Goal: Task Accomplishment & Management: Manage account settings

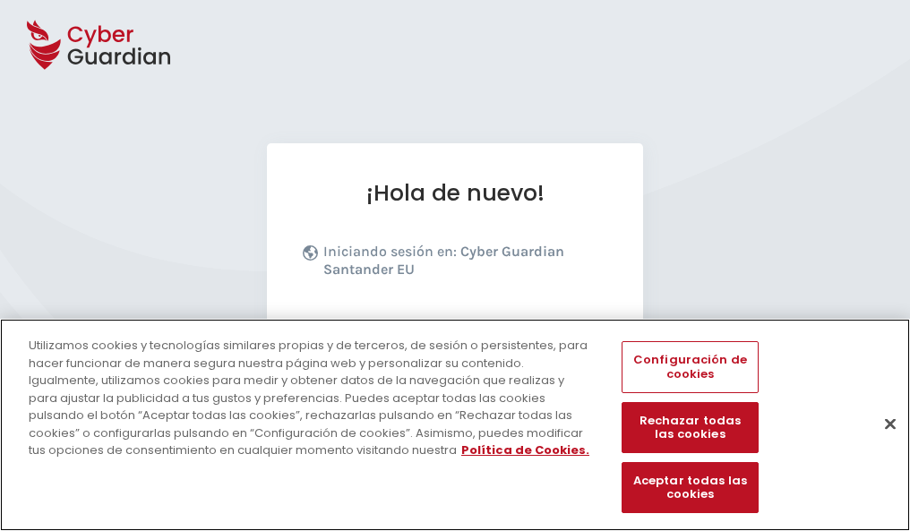
scroll to position [219, 0]
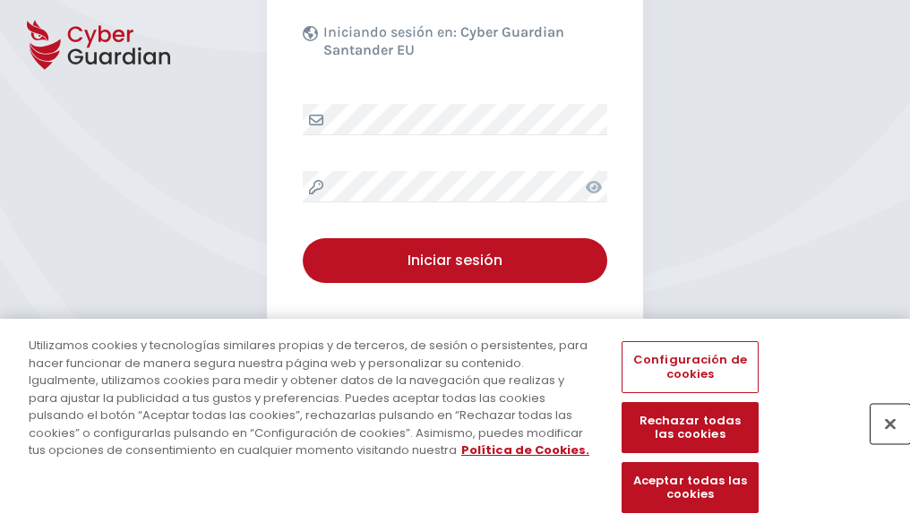
click at [881, 442] on button "Cerrar" at bounding box center [890, 423] width 39 height 39
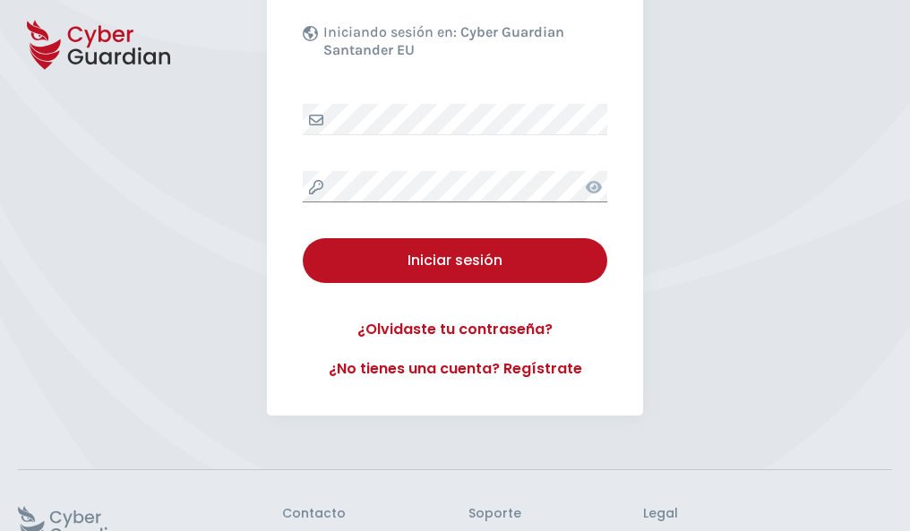
scroll to position [348, 0]
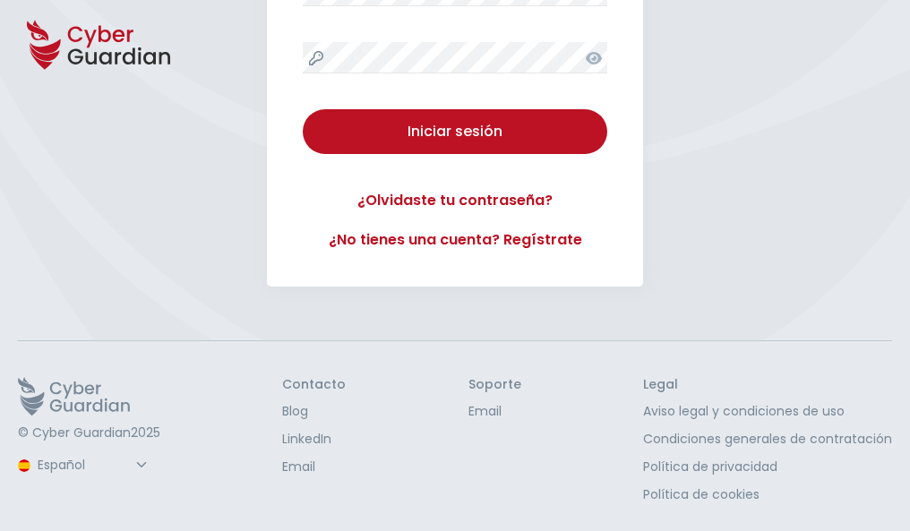
click at [303, 109] on button "Iniciar sesión" at bounding box center [455, 131] width 305 height 45
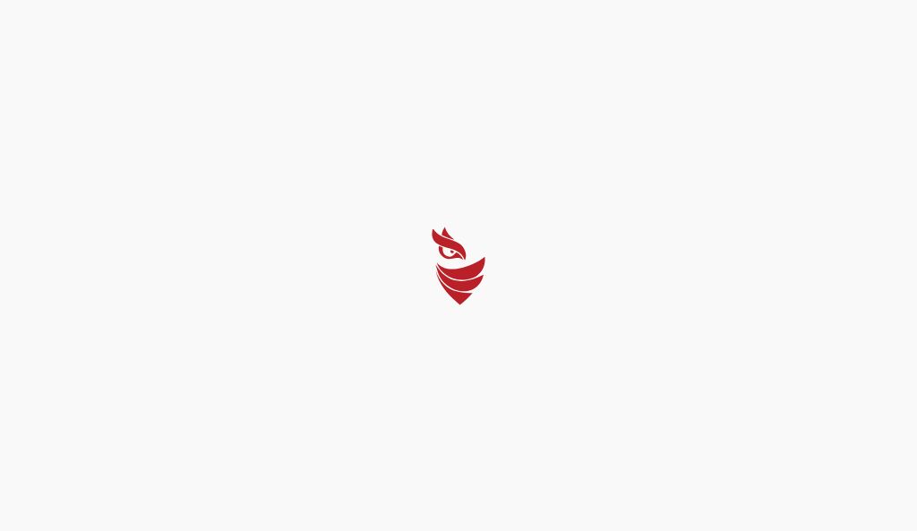
select select "English"
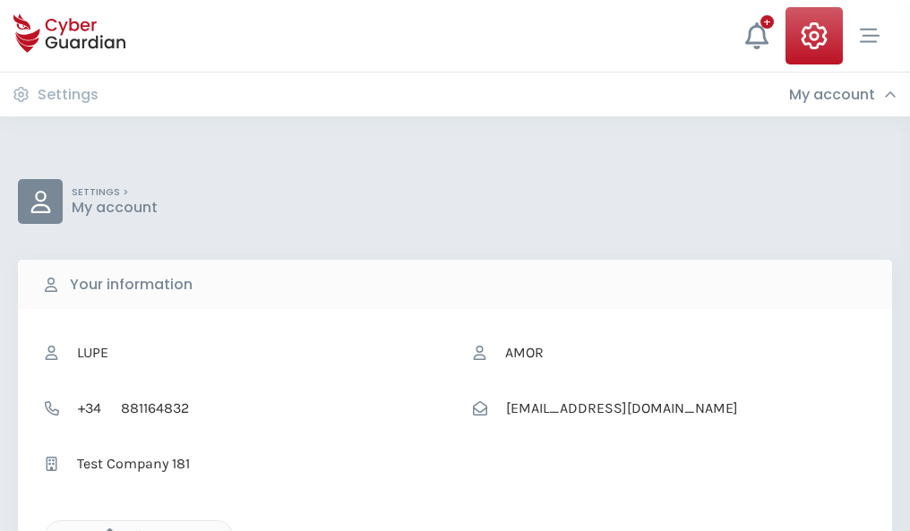
click at [105, 529] on icon "button" at bounding box center [105, 535] width 15 height 15
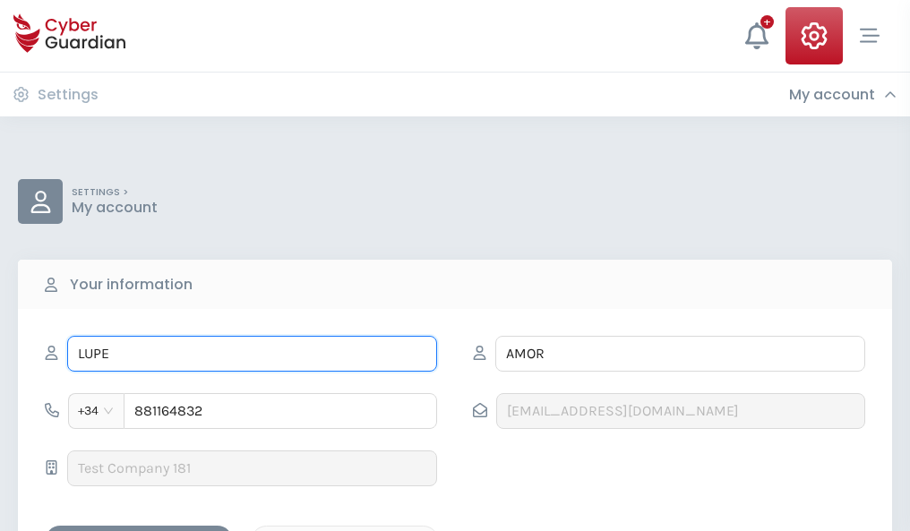
click at [252, 354] on input "LUPE" at bounding box center [252, 354] width 370 height 36
type input "L"
type input "[PERSON_NAME]"
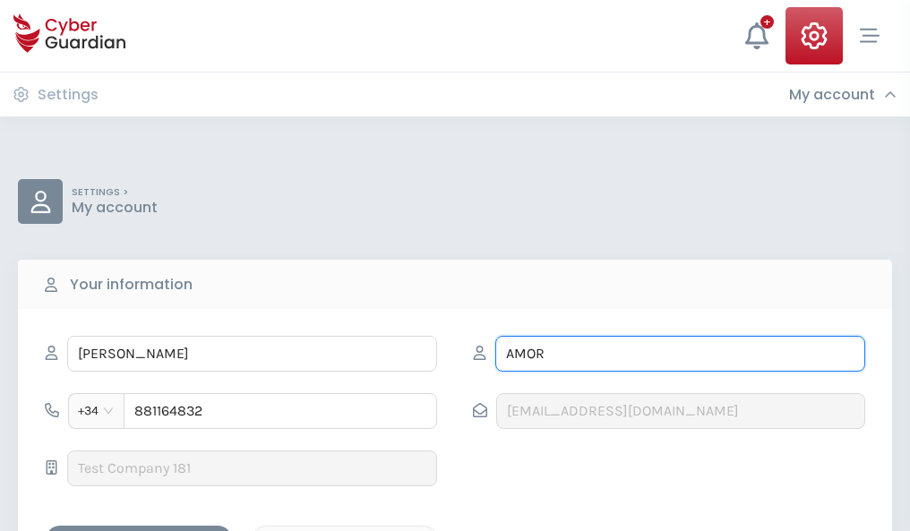
click at [680, 354] on input "AMOR" at bounding box center [680, 354] width 370 height 36
type input "A"
type input "Sureda"
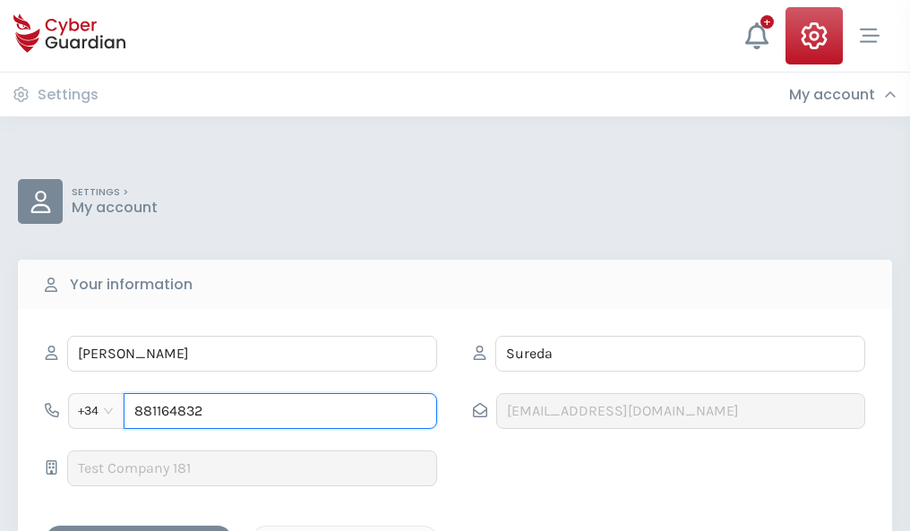
click at [280, 411] on input "881164832" at bounding box center [280, 411] width 313 height 36
type input "8"
type input "876739838"
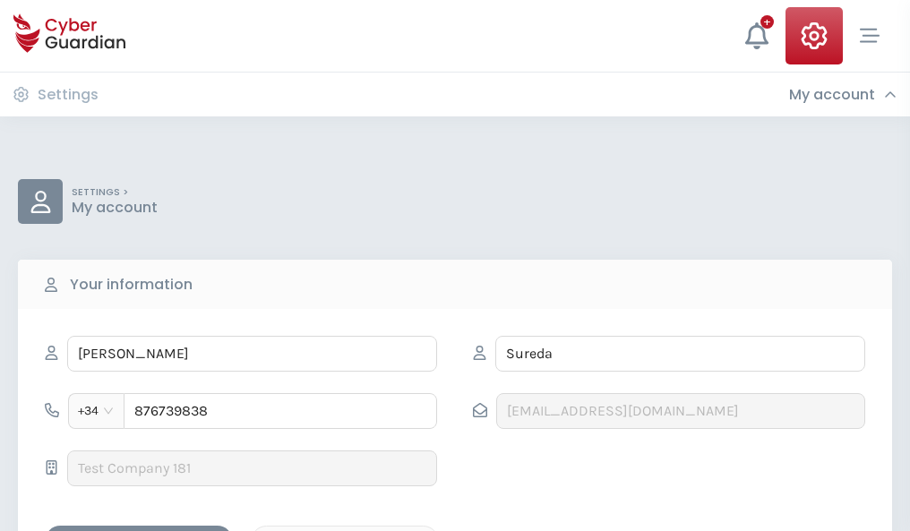
click at [139, 530] on div "Save changes" at bounding box center [138, 541] width 161 height 22
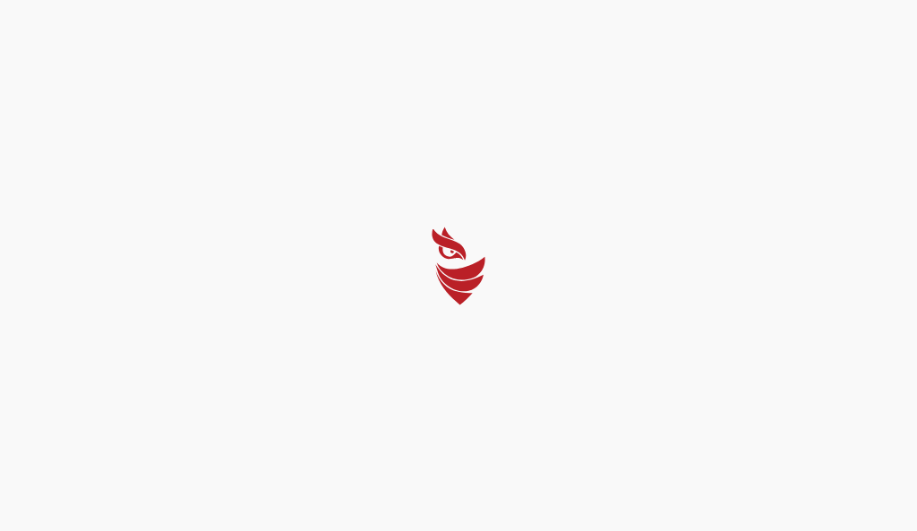
select select "English"
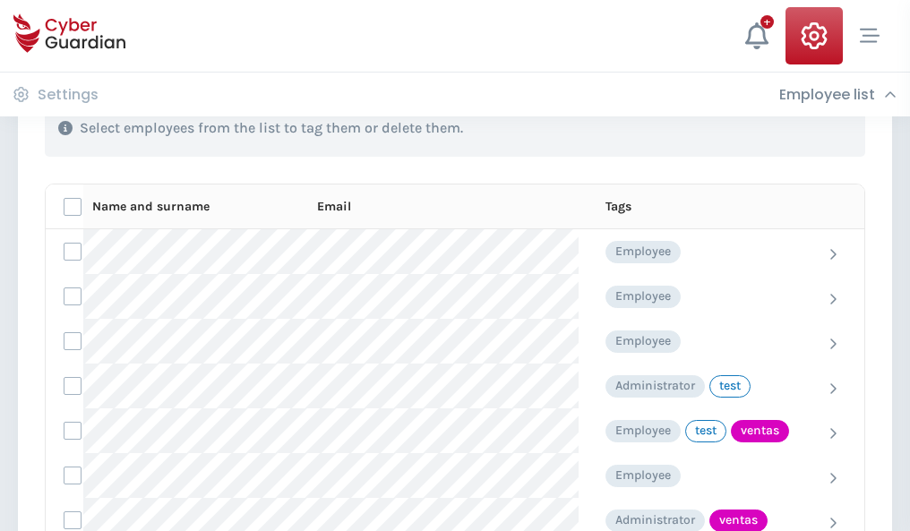
scroll to position [812, 0]
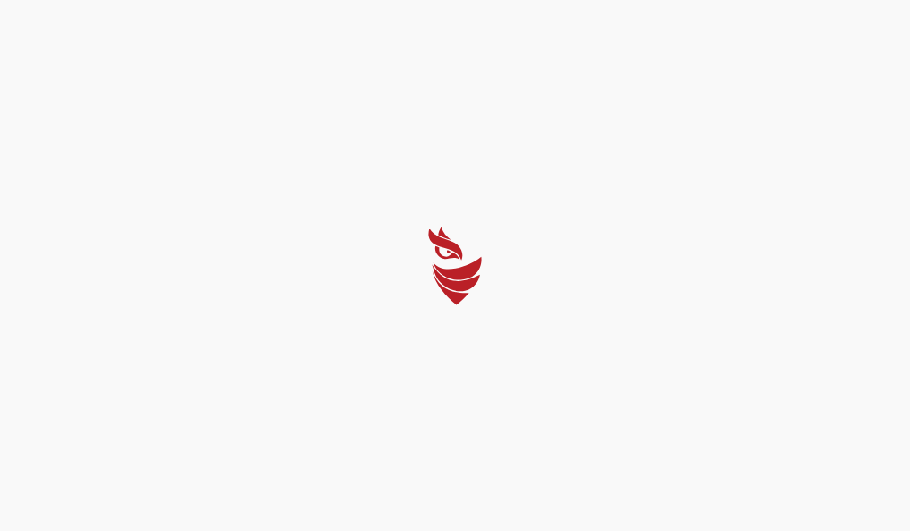
select select "English"
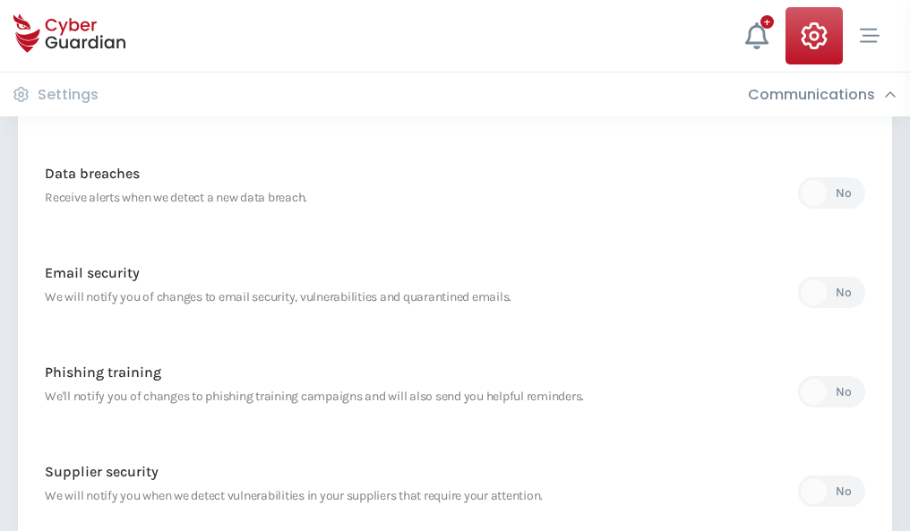
scroll to position [943, 0]
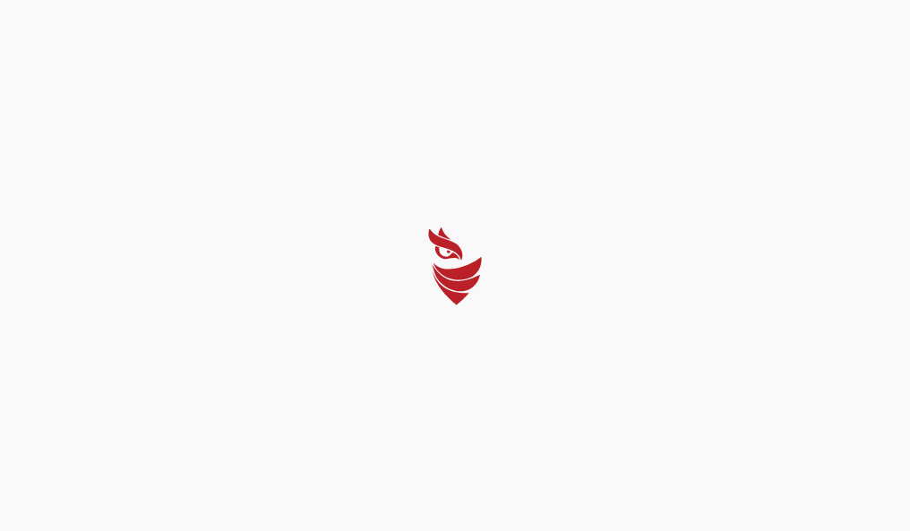
select select "English"
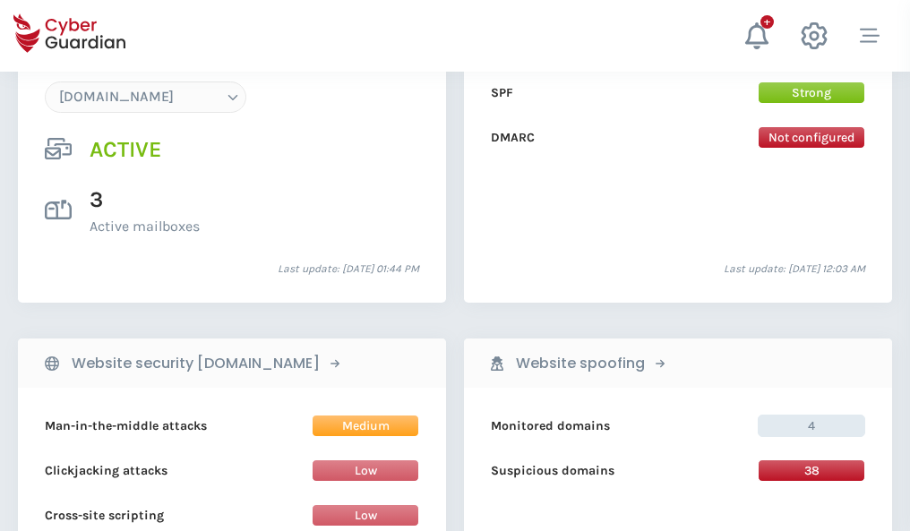
scroll to position [1908, 0]
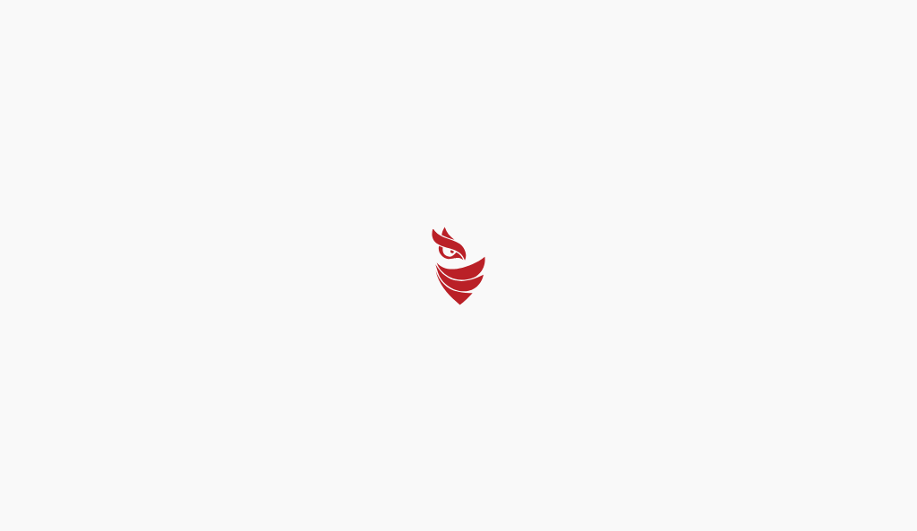
select select "English"
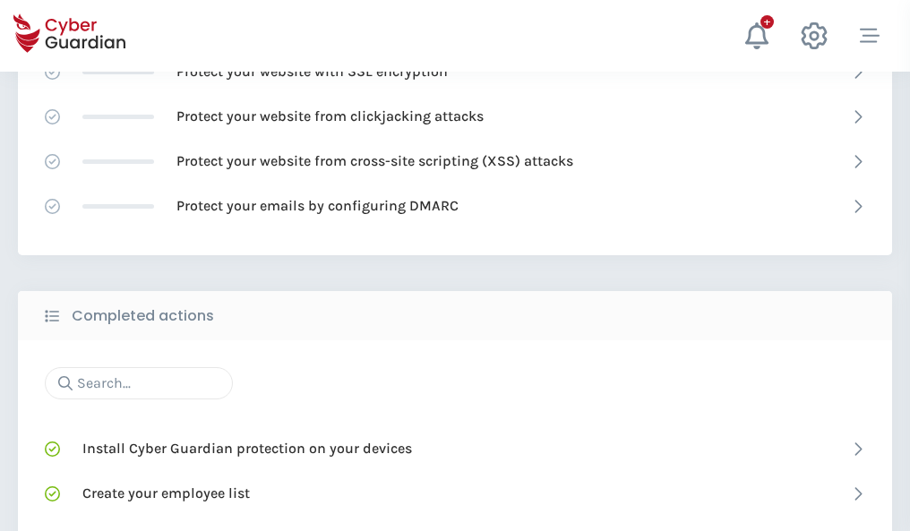
scroll to position [1193, 0]
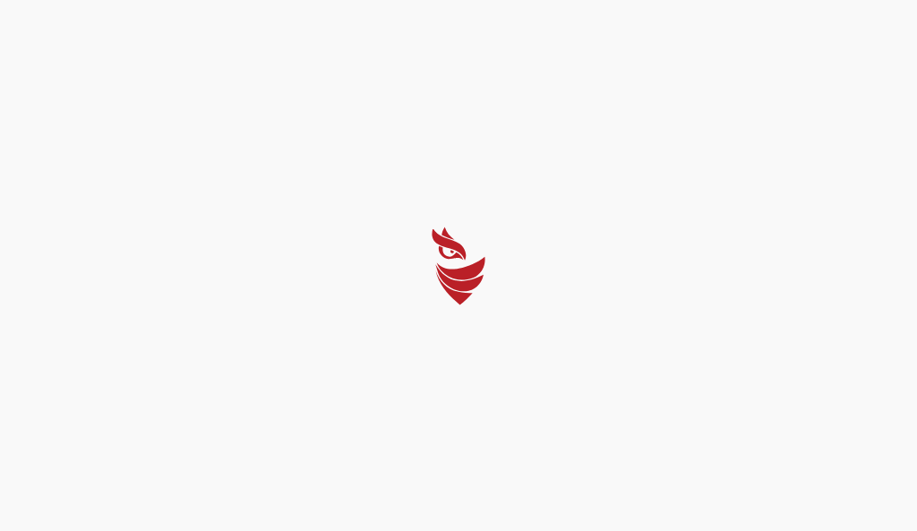
select select "English"
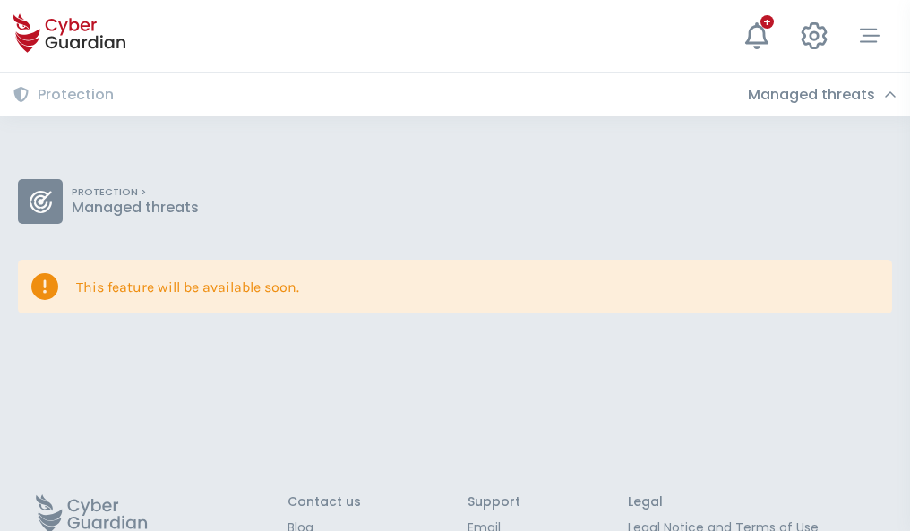
scroll to position [116, 0]
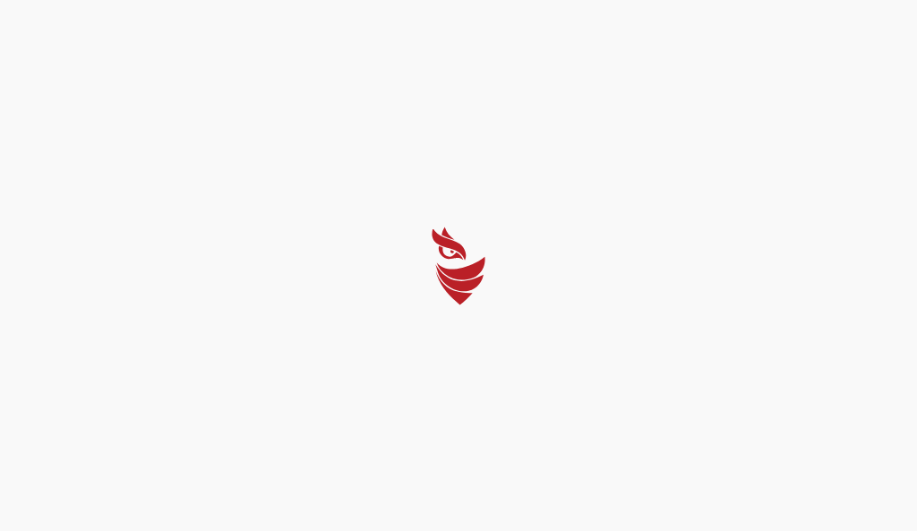
select select "English"
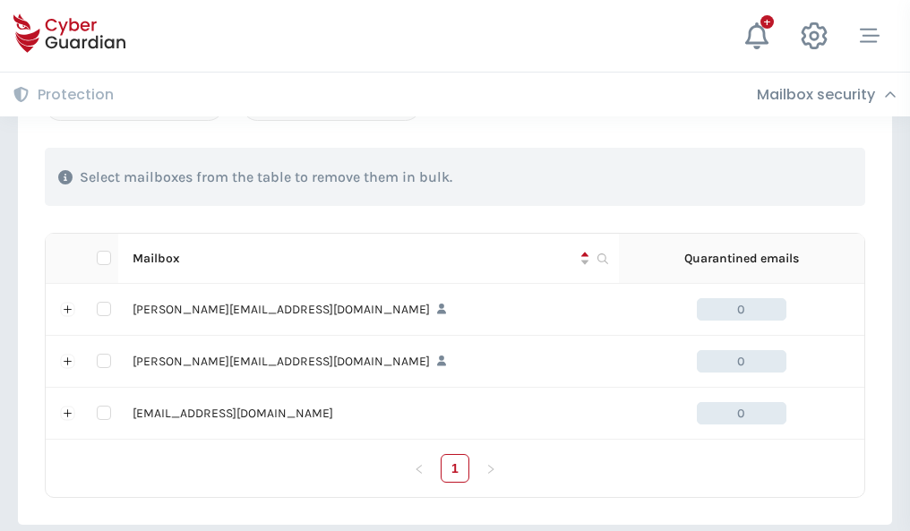
scroll to position [830, 0]
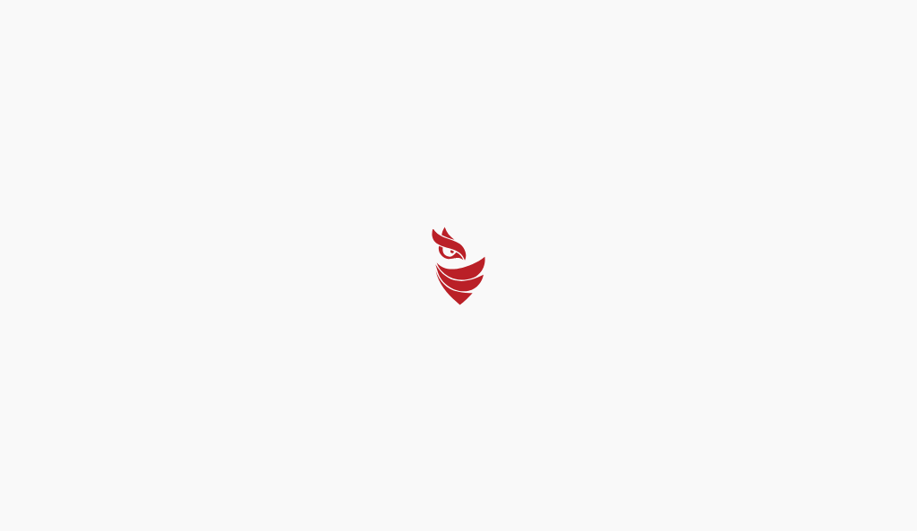
select select "English"
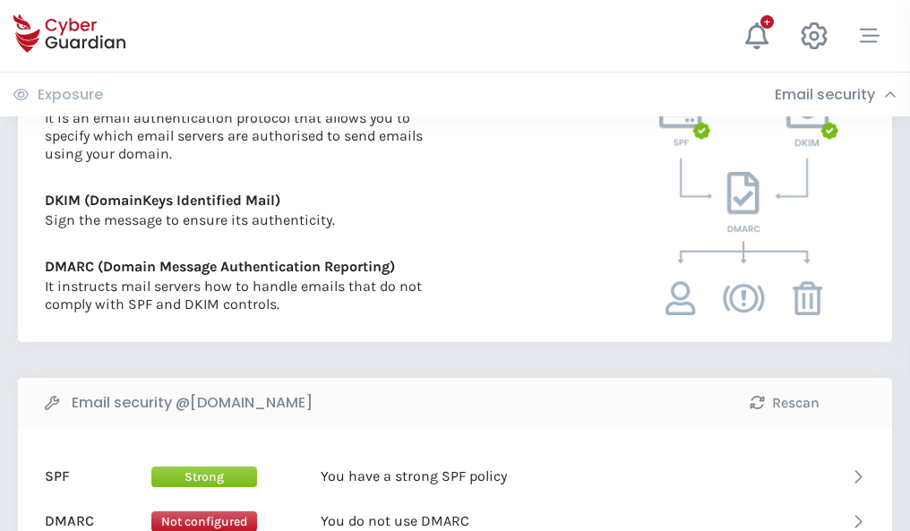
scroll to position [966, 0]
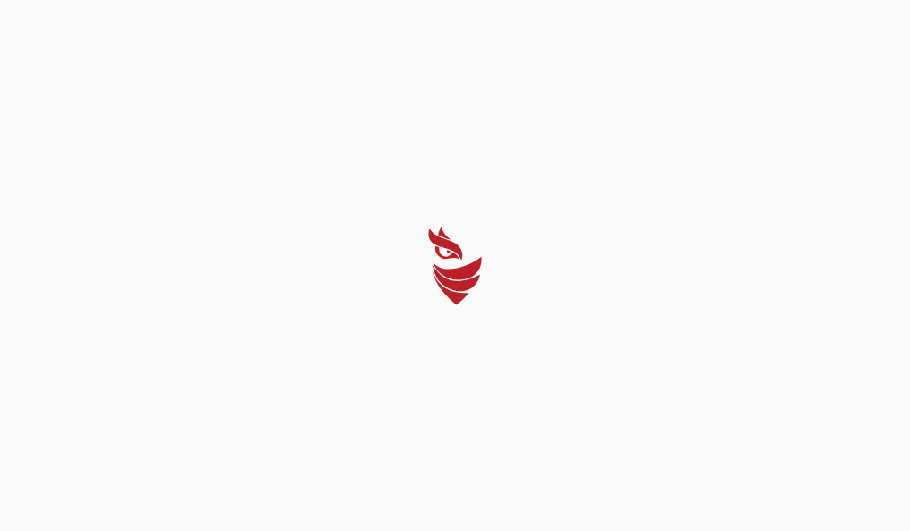
select select "English"
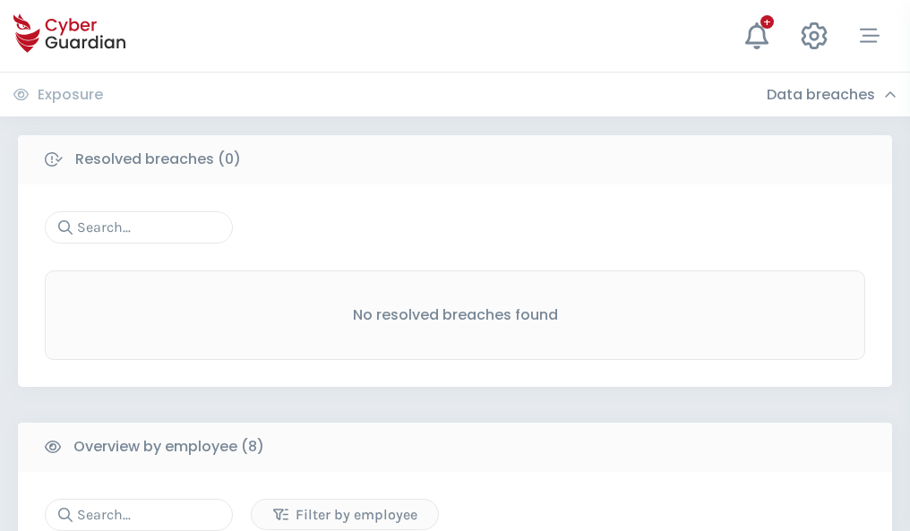
scroll to position [1526, 0]
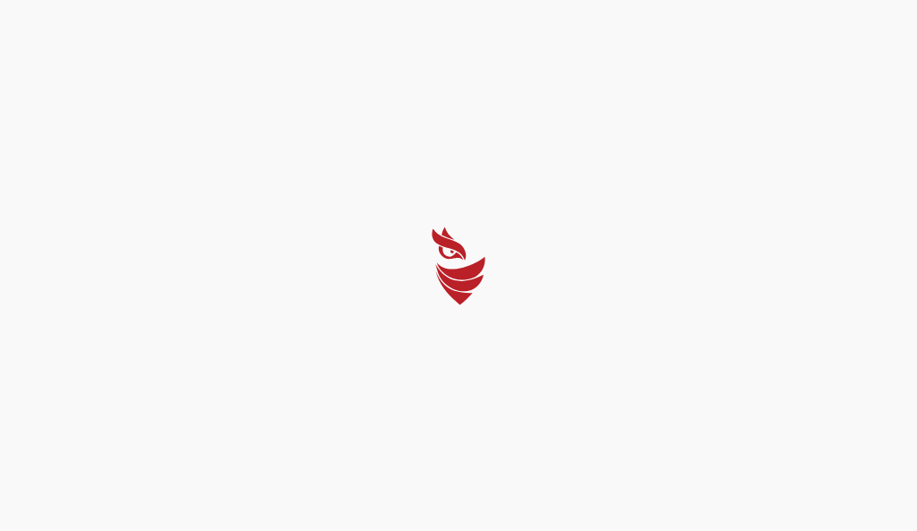
select select "English"
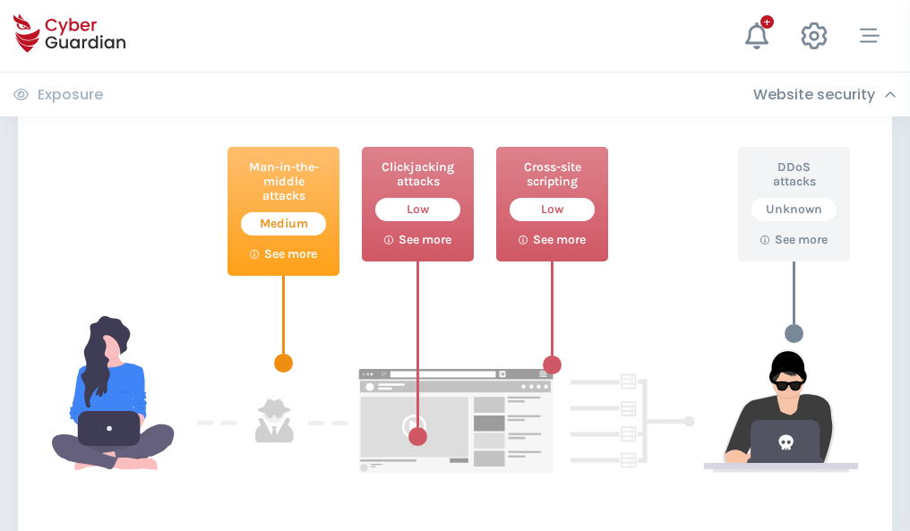
scroll to position [975, 0]
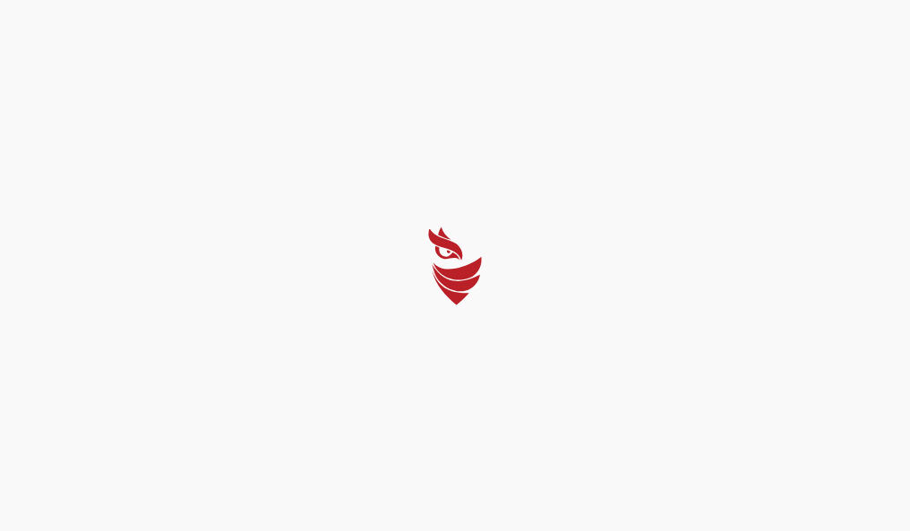
select select "English"
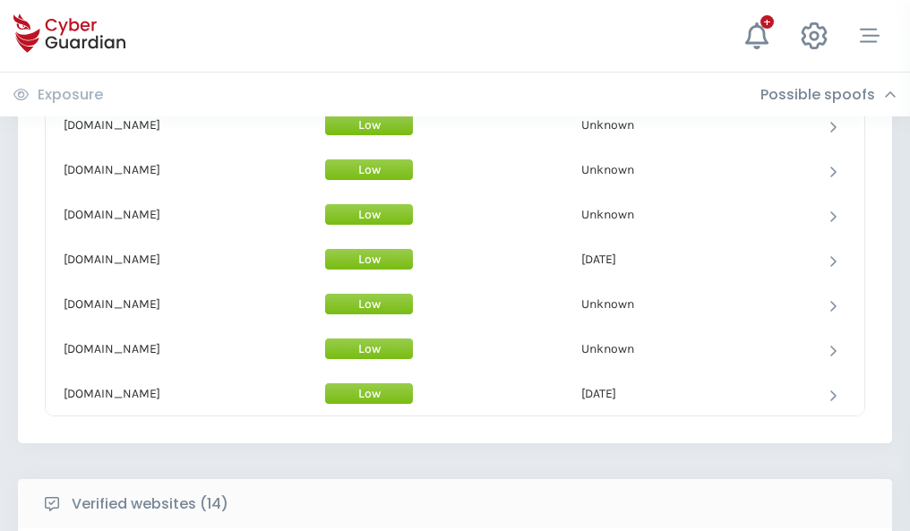
scroll to position [1747, 0]
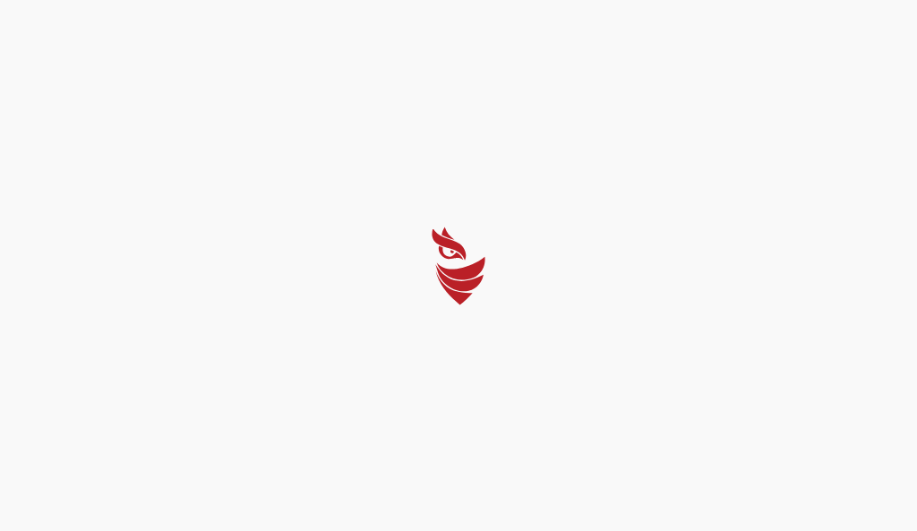
select select "English"
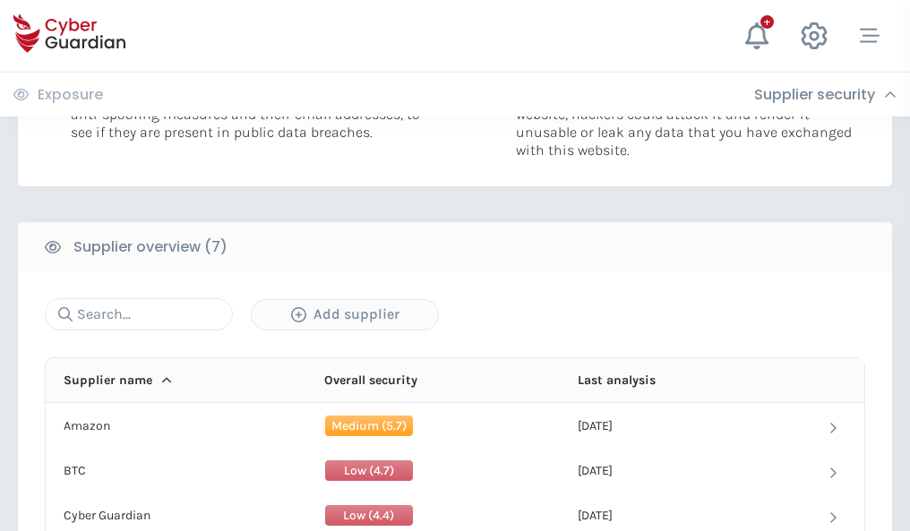
scroll to position [1160, 0]
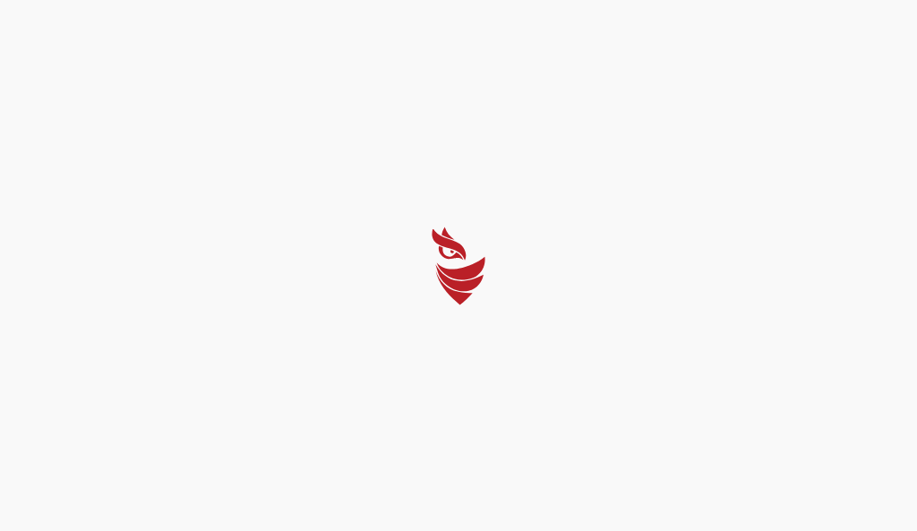
select select "English"
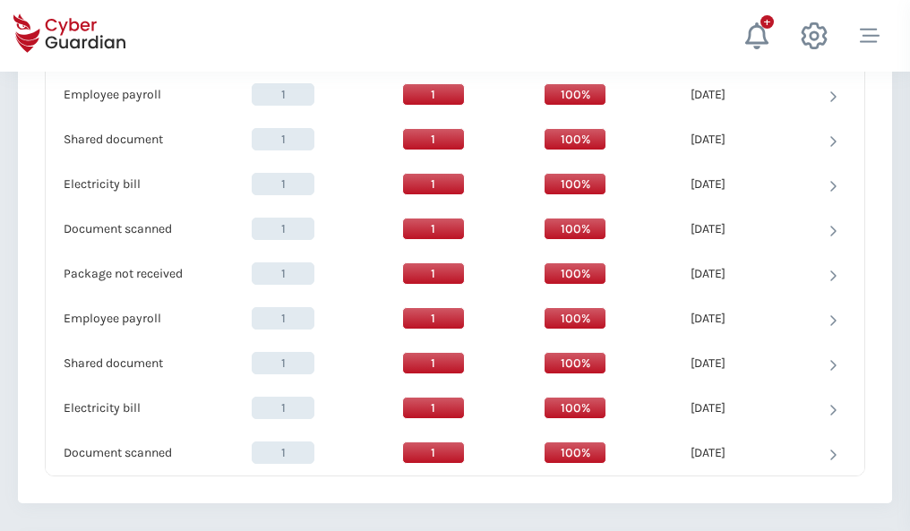
scroll to position [1835, 0]
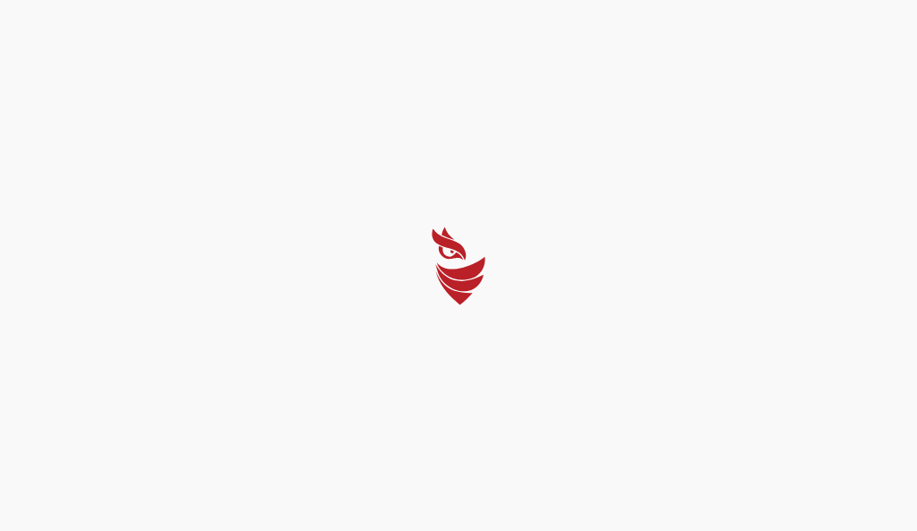
select select "English"
